Goal: Find specific page/section: Find specific page/section

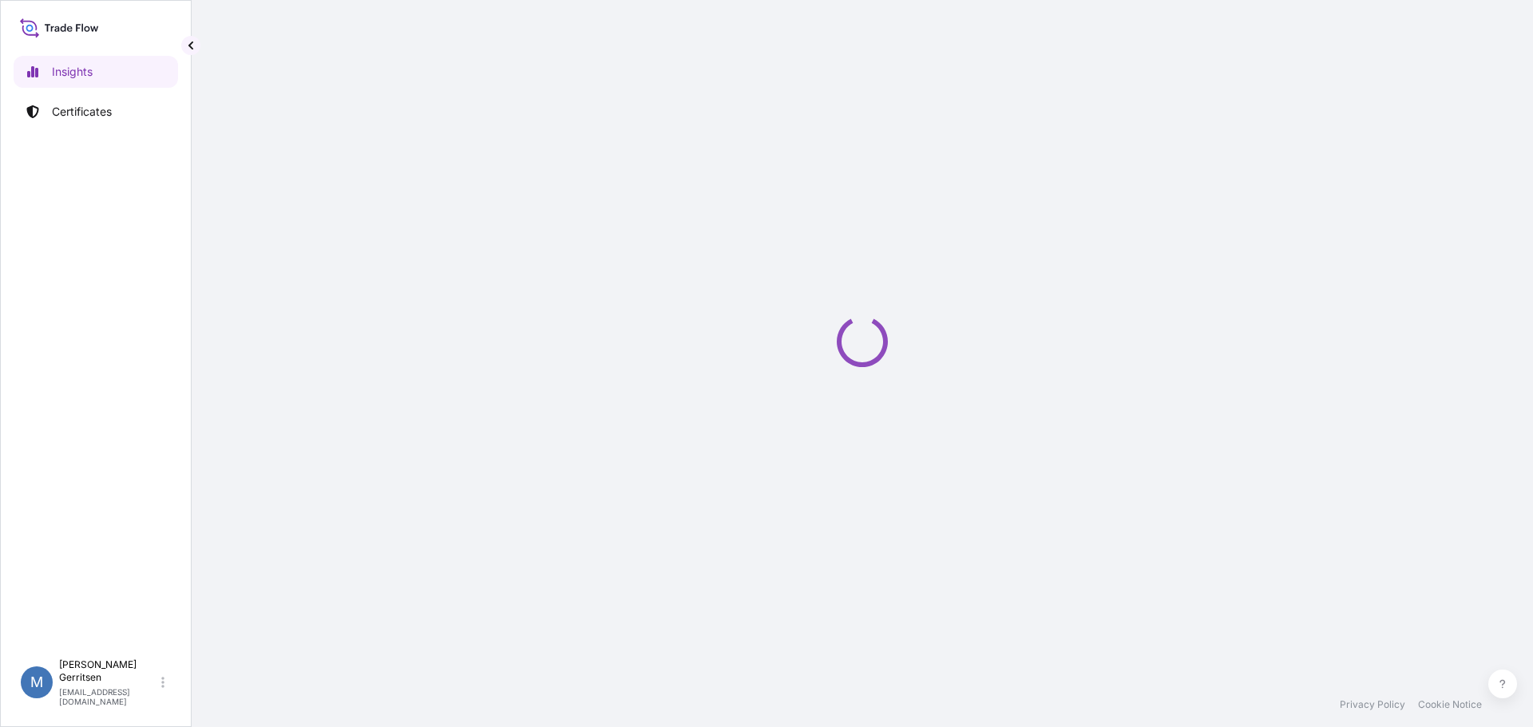
select select "2025"
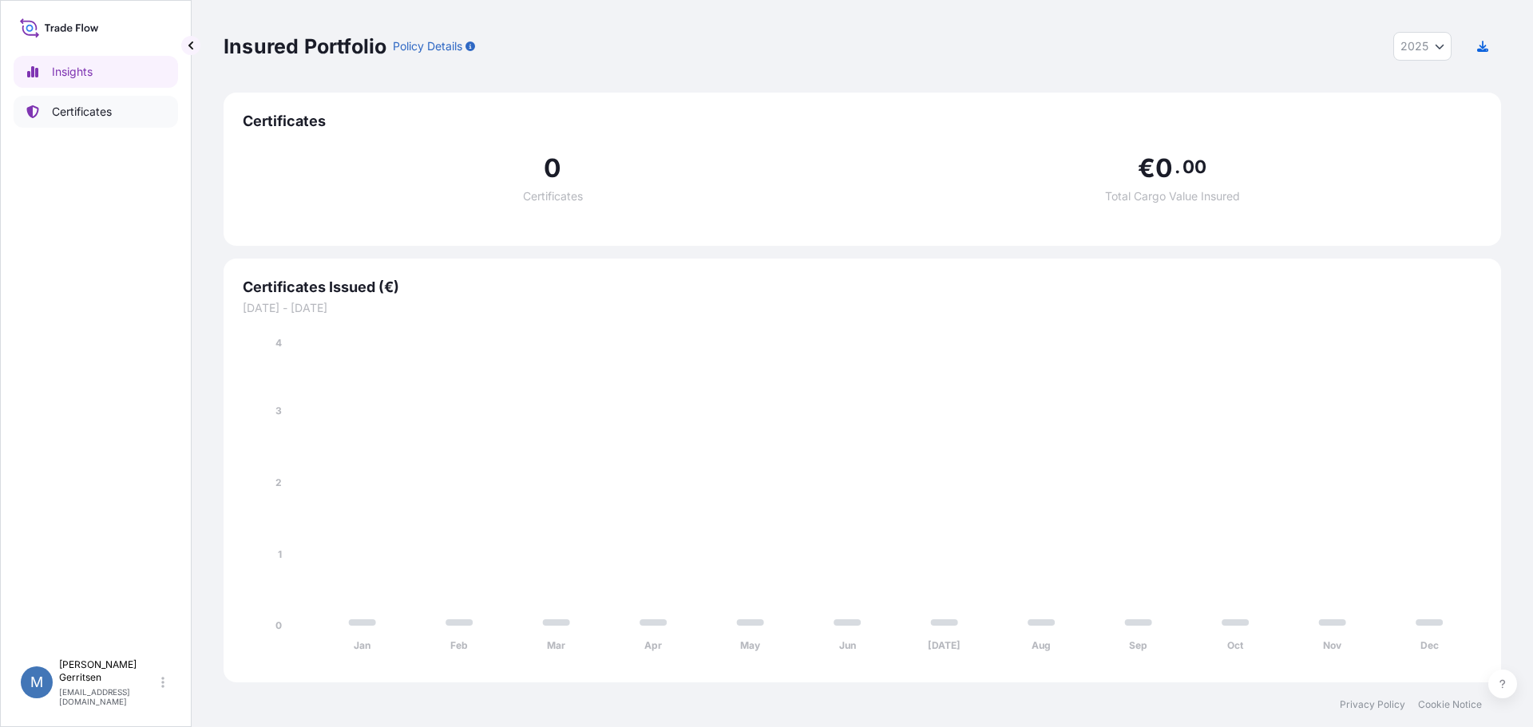
click at [72, 111] on p "Certificates" at bounding box center [82, 112] width 60 height 16
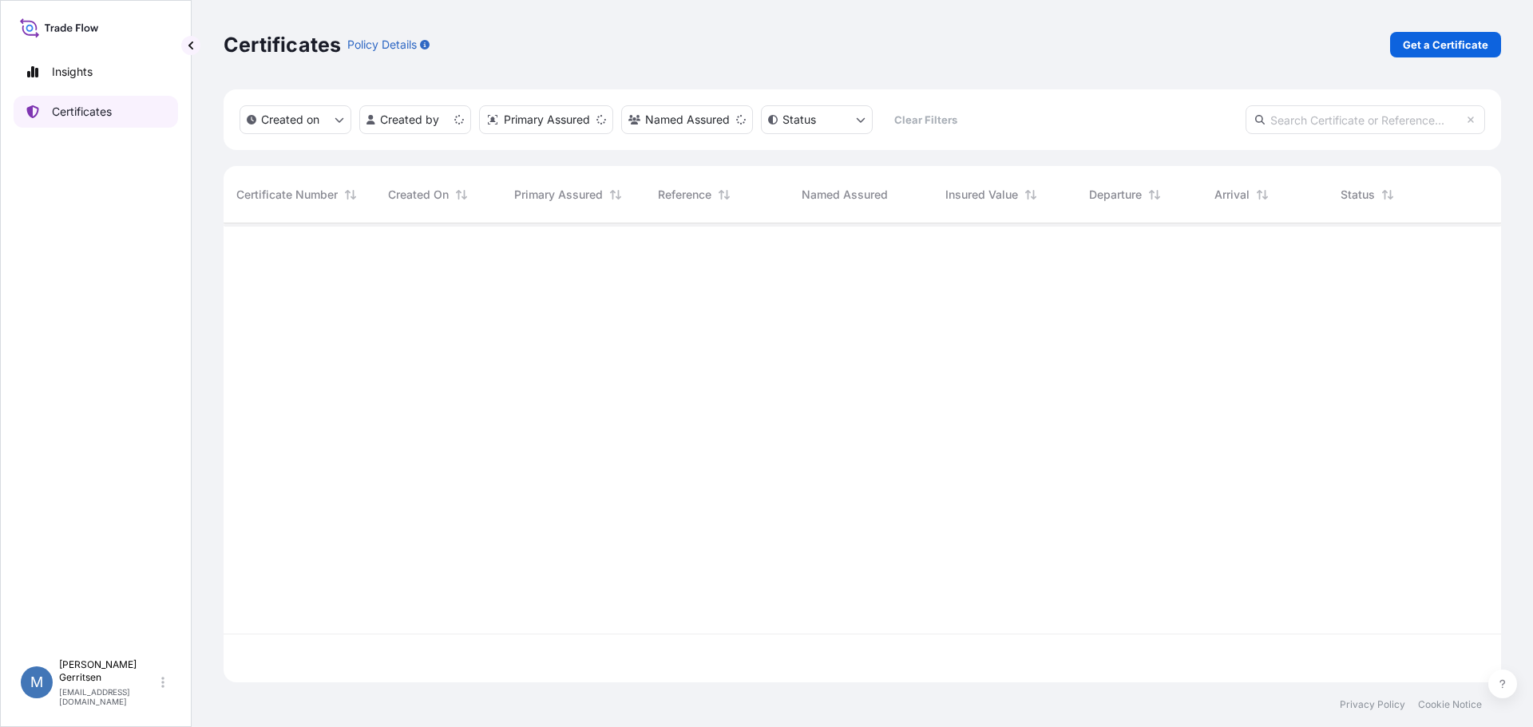
scroll to position [456, 1266]
